Goal: Information Seeking & Learning: Learn about a topic

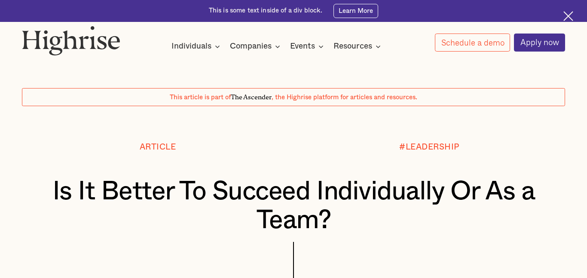
click at [201, 195] on h1 "Is It Better To Succeed Individually Or As a Team?" at bounding box center [294, 206] width 498 height 58
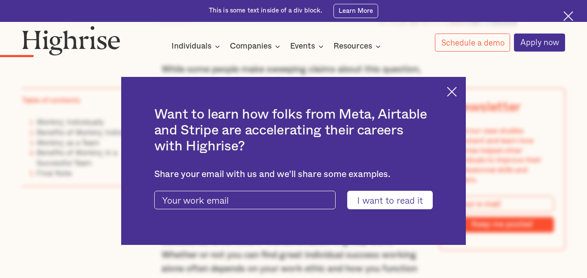
scroll to position [550, 0]
click at [455, 92] on img at bounding box center [452, 92] width 10 height 10
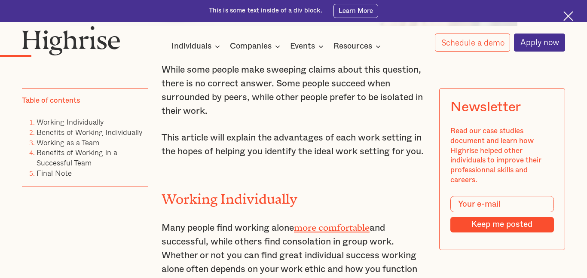
click at [563, 13] on img at bounding box center [568, 16] width 10 height 10
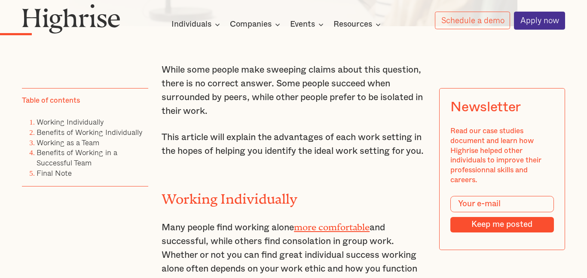
click at [358, 156] on p "This article will explain the advantages of each work setting in the hopes of h…" at bounding box center [294, 144] width 264 height 27
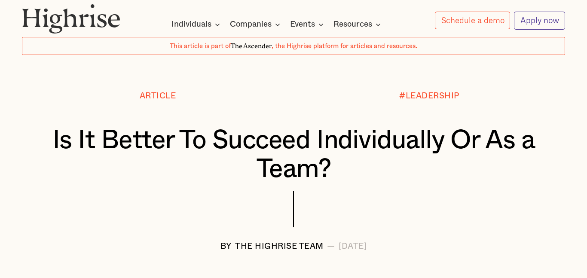
scroll to position [0, 0]
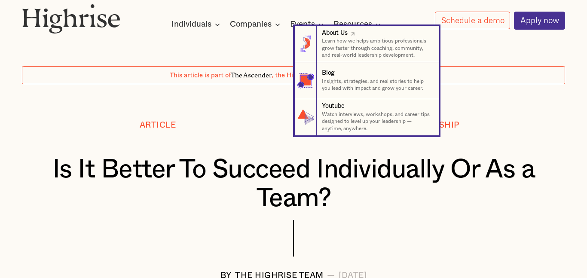
click at [354, 27] on link "About Us Learn how we helps ambitious professionals grow faster through coachin…" at bounding box center [366, 44] width 145 height 37
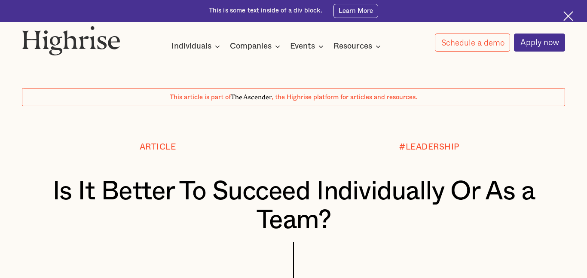
scroll to position [22, 0]
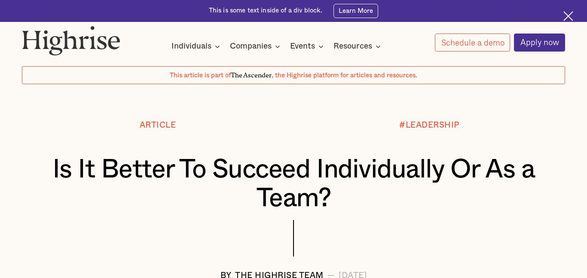
click at [569, 16] on img at bounding box center [568, 16] width 10 height 10
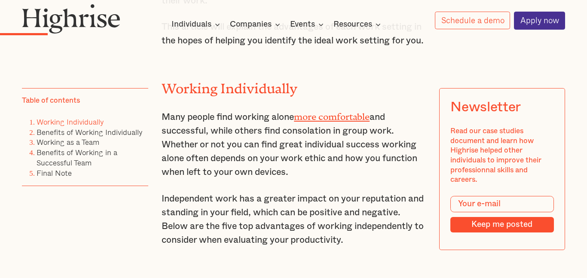
scroll to position [639, 0]
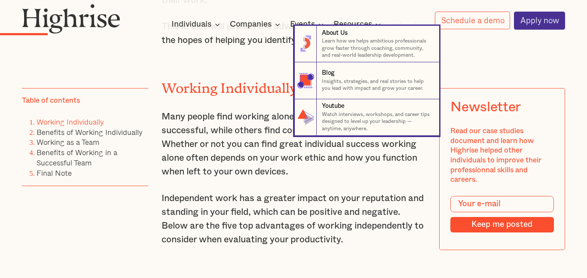
click at [173, 81] on nav "8 About Us Learn how we helps ambitious professionals grow faster through coach…" at bounding box center [293, 81] width 587 height 110
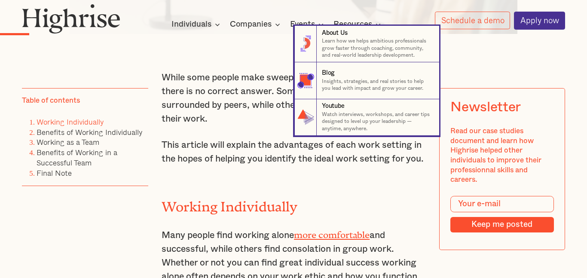
scroll to position [513, 0]
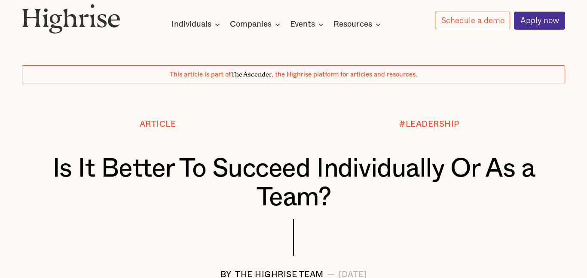
scroll to position [0, 0]
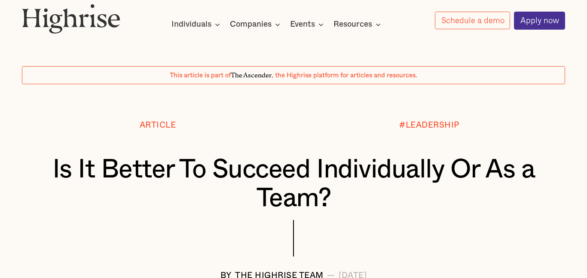
click at [416, 13] on div "How It Works Individuals Programs 1 Highrise Leader A 6-month program to grow l…" at bounding box center [293, 17] width 587 height 26
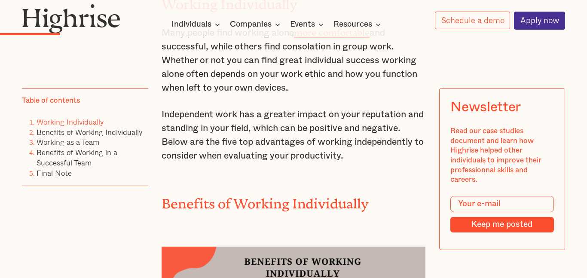
scroll to position [723, 0]
